Goal: Manage account settings

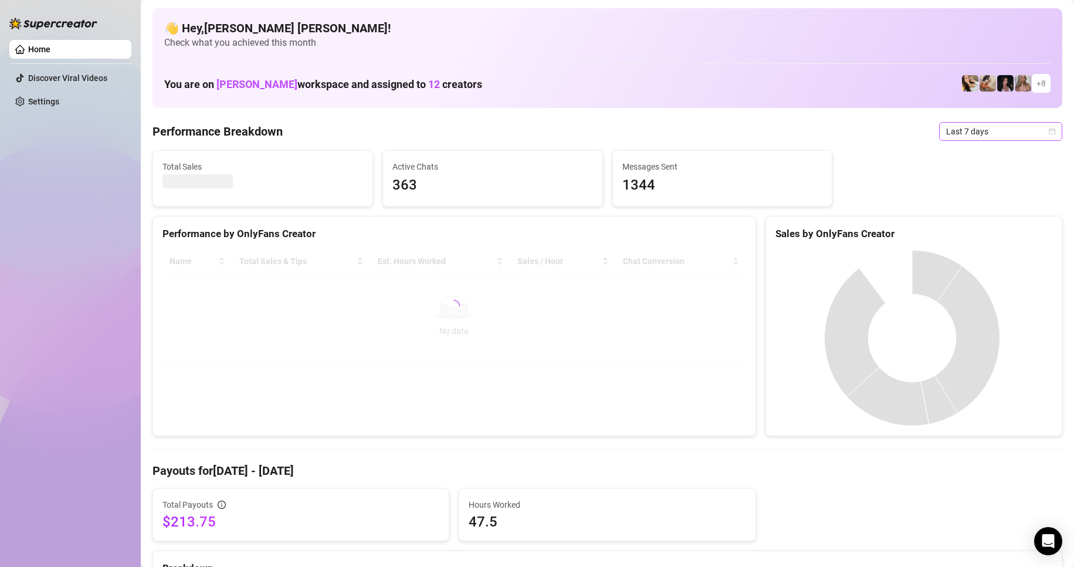
click at [1049, 133] on icon "calendar" at bounding box center [1052, 131] width 7 height 7
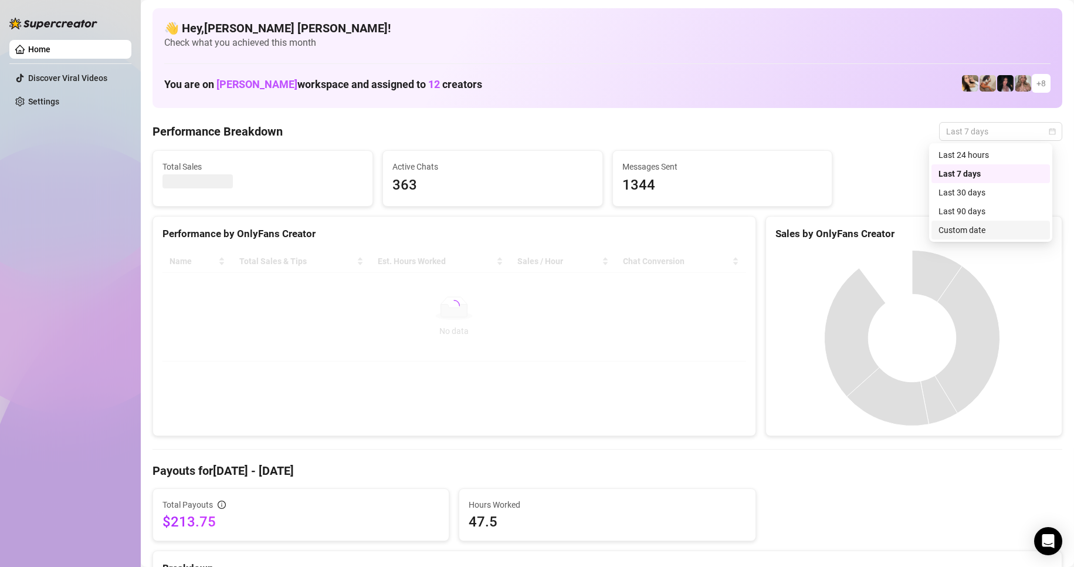
click at [985, 228] on div "Custom date" at bounding box center [991, 230] width 104 height 13
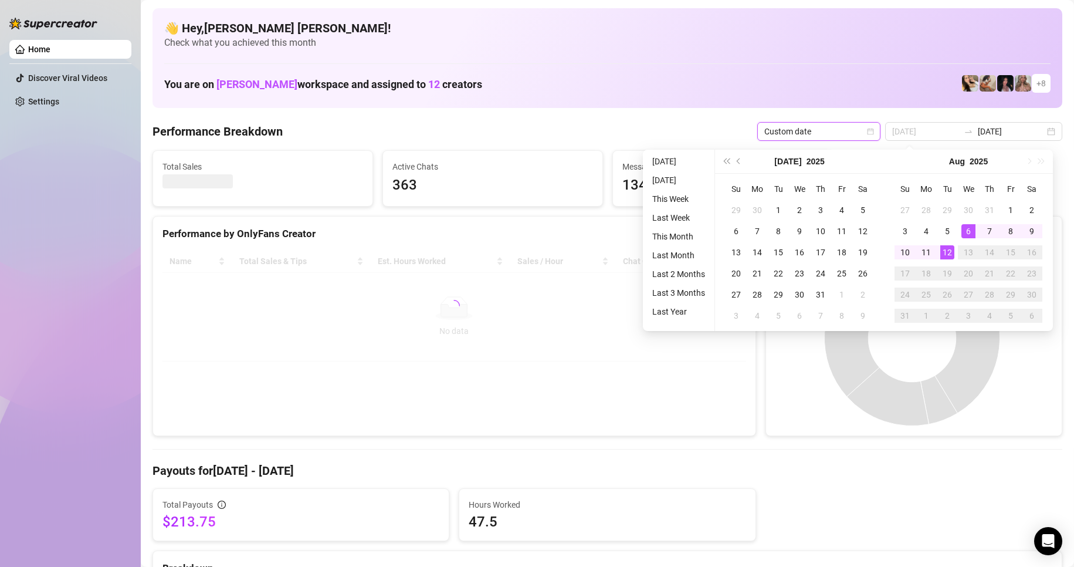
type input "[DATE]"
click at [952, 246] on div "12" at bounding box center [947, 252] width 14 height 14
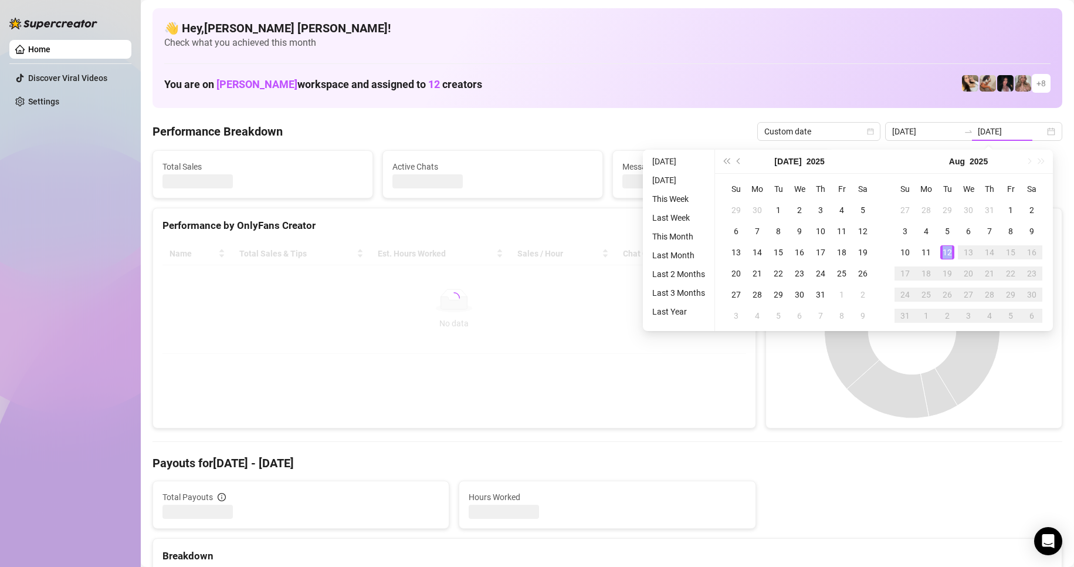
type input "[DATE]"
